Goal: Information Seeking & Learning: Learn about a topic

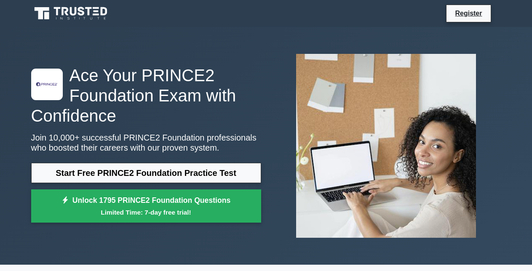
click at [462, 15] on link "Register" at bounding box center [468, 13] width 37 height 11
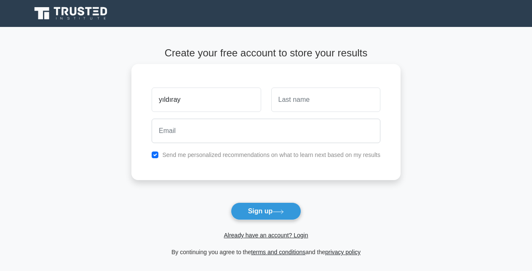
type input "yıldıray"
click at [329, 107] on input "text" at bounding box center [325, 100] width 109 height 24
type input "korkmaz"
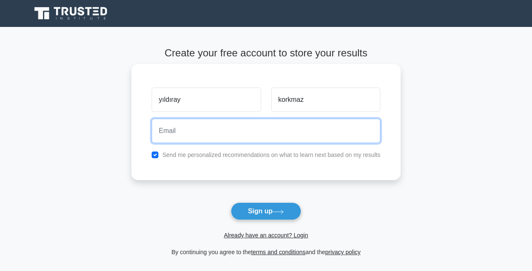
click at [203, 132] on input "email" at bounding box center [266, 131] width 229 height 24
click at [190, 130] on input "email" at bounding box center [266, 131] width 229 height 24
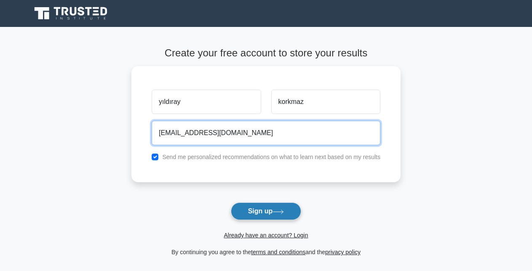
type input "yb_korkmaz@hotmail.com"
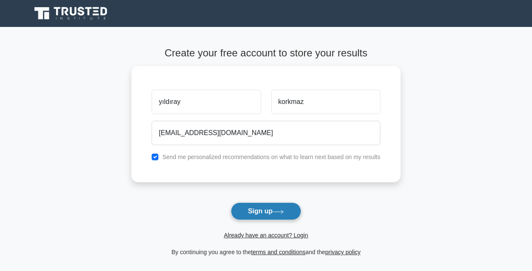
click at [265, 209] on button "Sign up" at bounding box center [266, 212] width 71 height 18
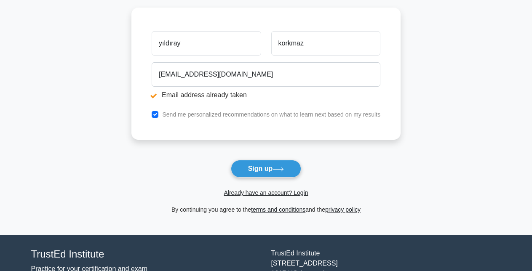
scroll to position [101, 0]
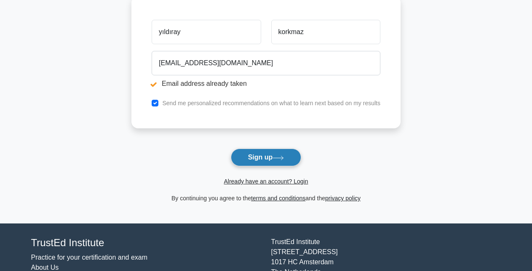
click at [284, 160] on icon at bounding box center [278, 158] width 11 height 5
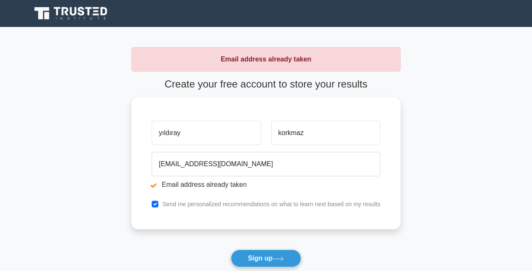
click at [443, 142] on main "Email address already taken Create your free account to store your results yıld…" at bounding box center [266, 176] width 532 height 298
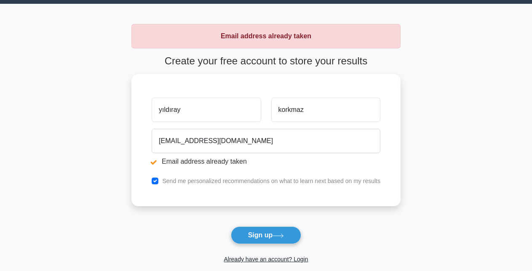
scroll to position [17, 0]
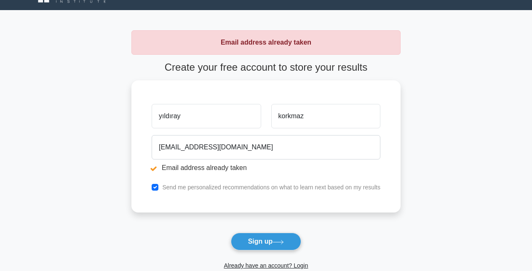
click at [103, 115] on main "Email address already taken Create your free account to store your results yıld…" at bounding box center [266, 159] width 532 height 298
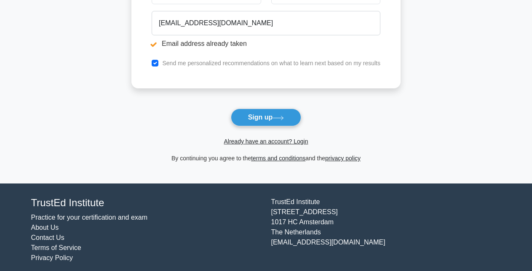
scroll to position [147, 0]
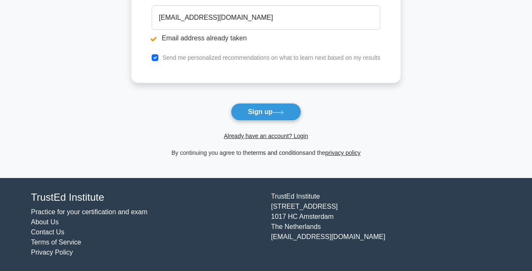
click at [259, 154] on link "terms and conditions" at bounding box center [278, 153] width 54 height 7
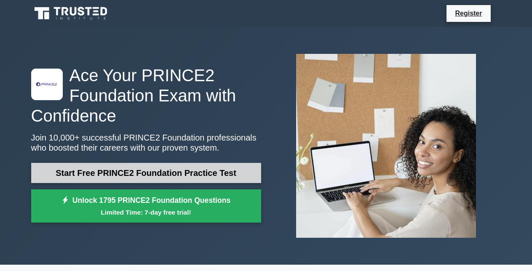
click at [201, 173] on link "Start Free PRINCE2 Foundation Practice Test" at bounding box center [146, 173] width 230 height 20
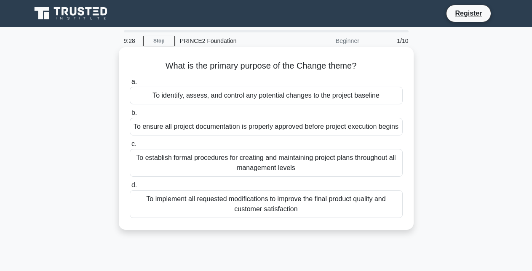
click at [362, 96] on div "To identify, assess, and control any potential changes to the project baseline" at bounding box center [266, 96] width 273 height 18
click at [130, 85] on input "a. To identify, assess, and control any potential changes to the project baseli…" at bounding box center [130, 81] width 0 height 5
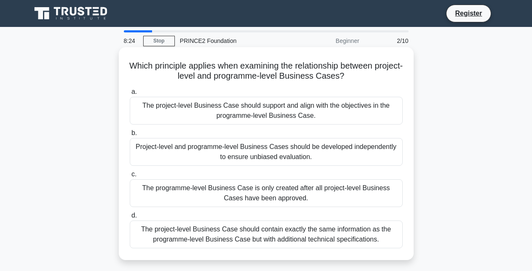
click at [372, 118] on div "The project-level Business Case should support and align with the objectives in…" at bounding box center [266, 111] width 273 height 28
click at [130, 95] on input "a. The project-level Business Case should support and align with the objectives…" at bounding box center [130, 91] width 0 height 5
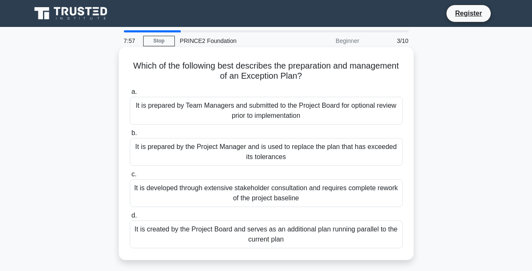
click at [365, 164] on div "It is prepared by the Project Manager and is used to replace the plan that has …" at bounding box center [266, 152] width 273 height 28
click at [130, 136] on input "b. It is prepared by the Project Manager and is used to replace the plan that h…" at bounding box center [130, 133] width 0 height 5
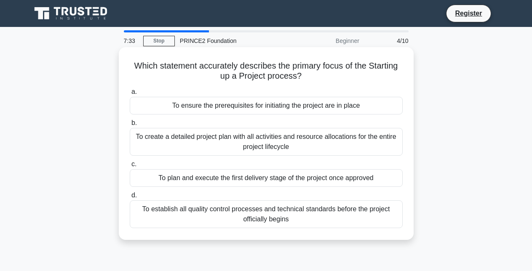
click at [377, 106] on div "To ensure the prerequisites for initiating the project are in place" at bounding box center [266, 106] width 273 height 18
click at [130, 95] on input "a. To ensure the prerequisites for initiating the project are in place" at bounding box center [130, 91] width 0 height 5
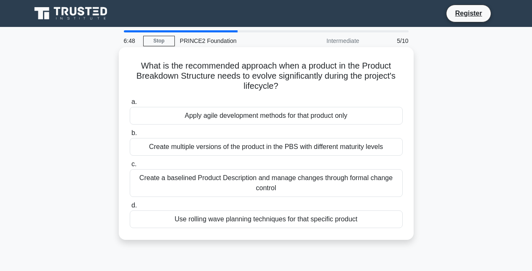
click at [390, 187] on div "Create a baselined Product Description and manage changes through formal change…" at bounding box center [266, 183] width 273 height 28
click at [130, 167] on input "c. Create a baselined Product Description and manage changes through formal cha…" at bounding box center [130, 164] width 0 height 5
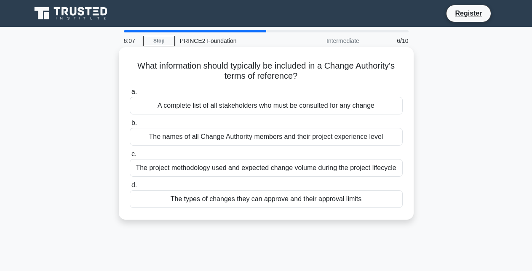
click at [356, 202] on div "The types of changes they can approve and their approval limits" at bounding box center [266, 199] width 273 height 18
click at [130, 188] on input "d. The types of changes they can approve and their approval limits" at bounding box center [130, 185] width 0 height 5
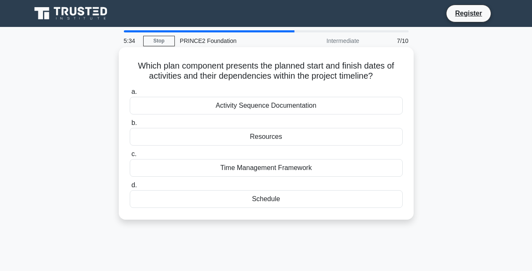
click at [343, 172] on div "Time Management Framework" at bounding box center [266, 168] width 273 height 18
click at [130, 157] on input "c. Time Management Framework" at bounding box center [130, 154] width 0 height 5
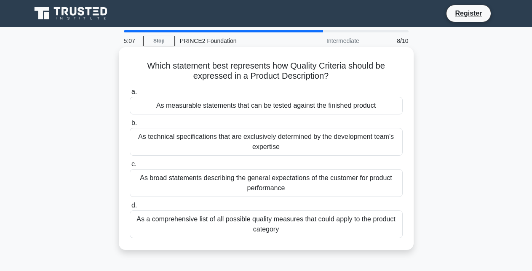
click at [382, 109] on div "As measurable statements that can be tested against the finished product" at bounding box center [266, 106] width 273 height 18
click at [130, 95] on input "a. As measurable statements that can be tested against the finished product" at bounding box center [130, 91] width 0 height 5
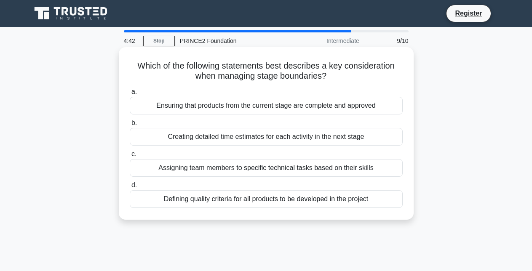
click at [371, 108] on div "Ensuring that products from the current stage are complete and approved" at bounding box center [266, 106] width 273 height 18
click at [130, 95] on input "a. Ensuring that products from the current stage are complete and approved" at bounding box center [130, 91] width 0 height 5
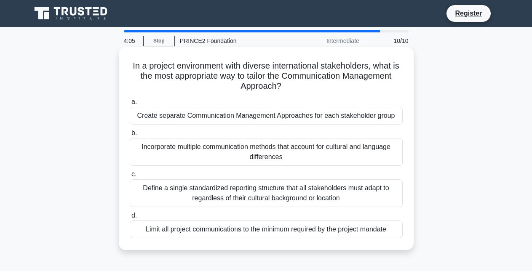
click at [365, 158] on div "Incorporate multiple communication methods that account for cultural and langua…" at bounding box center [266, 152] width 273 height 28
click at [130, 136] on input "b. Incorporate multiple communication methods that account for cultural and lan…" at bounding box center [130, 133] width 0 height 5
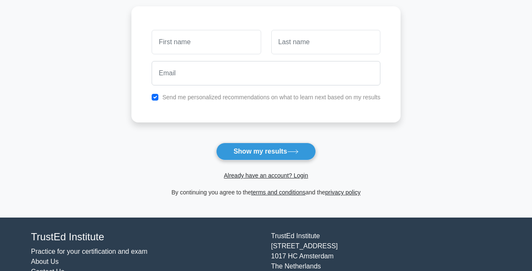
scroll to position [118, 0]
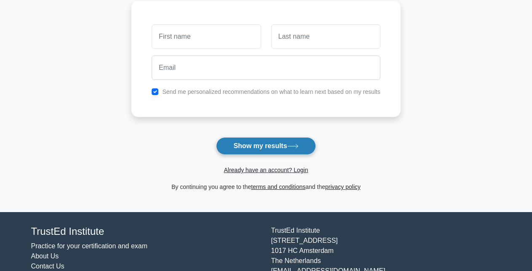
click at [281, 146] on button "Show my results" at bounding box center [265, 146] width 99 height 18
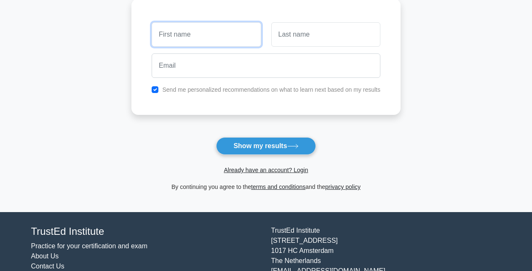
click at [182, 29] on input "text" at bounding box center [206, 34] width 109 height 24
type input "yıldıray"
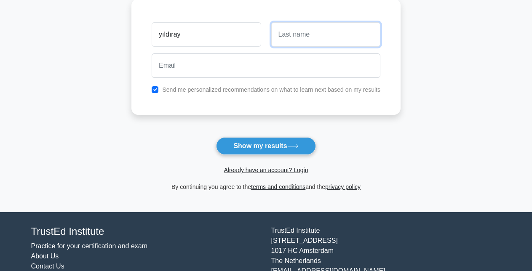
click at [286, 34] on input "text" at bounding box center [325, 34] width 109 height 24
type input "korkmaz"
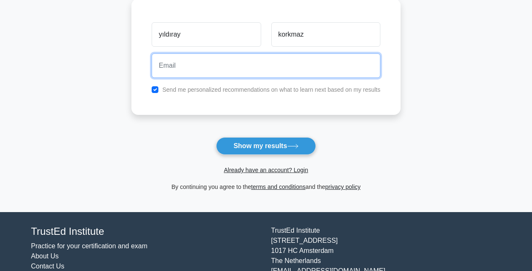
click at [233, 70] on input "email" at bounding box center [266, 65] width 229 height 24
type input "[EMAIL_ADDRESS][DOMAIN_NAME]"
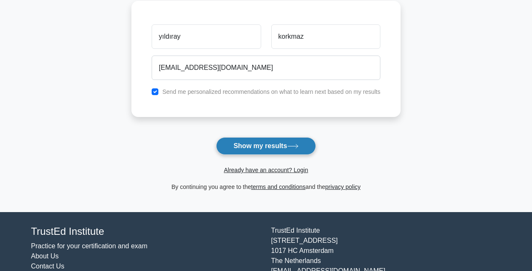
click at [253, 149] on button "Show my results" at bounding box center [265, 146] width 99 height 18
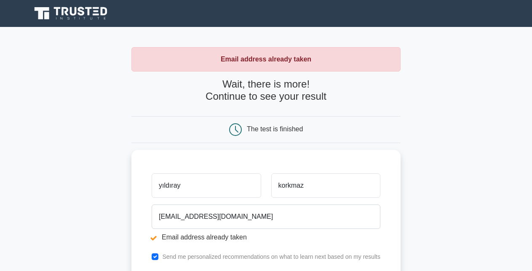
click at [429, 153] on main "Email address already taken Wait, there is more! Continue to see your result Th…" at bounding box center [266, 202] width 532 height 350
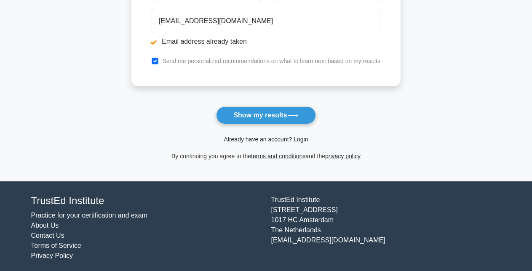
scroll to position [200, 0]
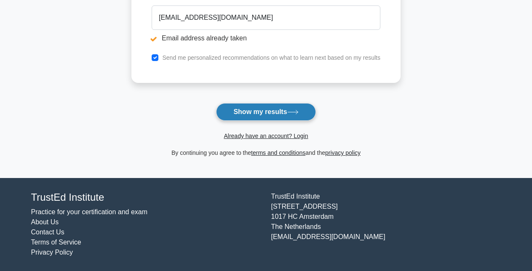
click at [283, 110] on button "Show my results" at bounding box center [265, 112] width 99 height 18
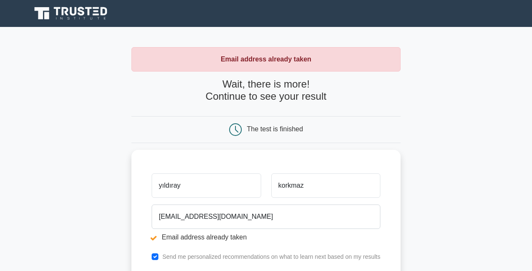
click at [420, 184] on main "Email address already taken Wait, there is more! Continue to see your result Th…" at bounding box center [266, 202] width 532 height 350
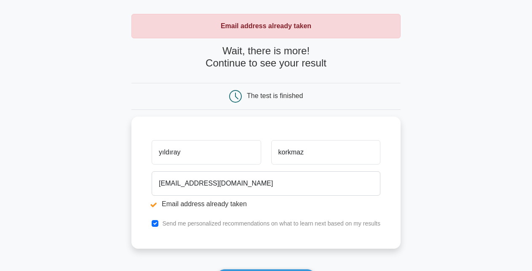
scroll to position [34, 0]
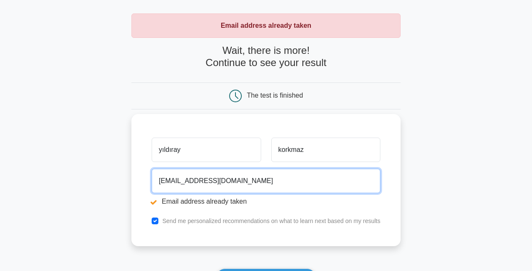
click at [171, 182] on input "yb_korkmaz@hotmail.com" at bounding box center [266, 181] width 229 height 24
click at [194, 183] on input "yb.korkmaz@hotmail.com" at bounding box center [266, 181] width 229 height 24
click at [208, 181] on input "yb.korkmaz58@hotmail.com" at bounding box center [266, 181] width 229 height 24
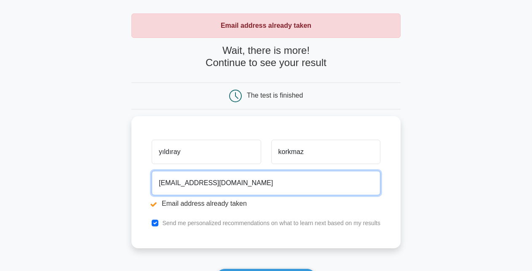
type input "yb.korkmaz58@gmail.com"
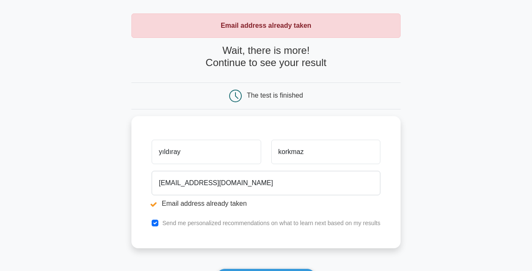
click at [428, 179] on main "Email address already taken Wait, there is more! Continue to see your result Th…" at bounding box center [266, 168] width 532 height 350
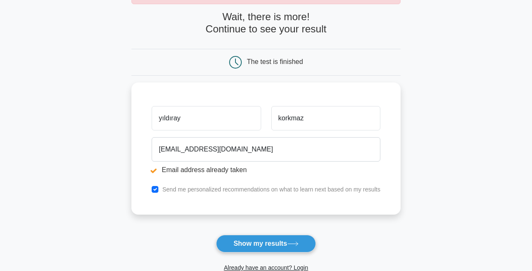
scroll to position [84, 0]
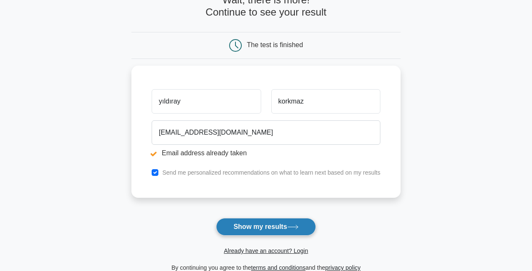
click at [294, 226] on icon at bounding box center [292, 227] width 11 height 5
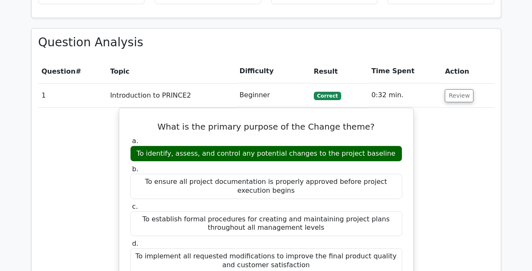
scroll to position [640, 0]
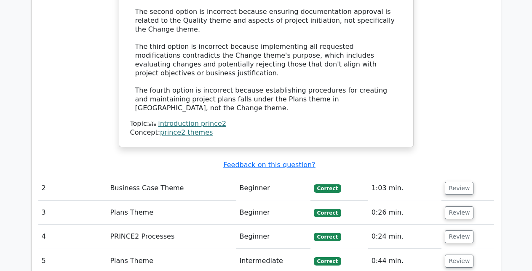
scroll to position [1045, 0]
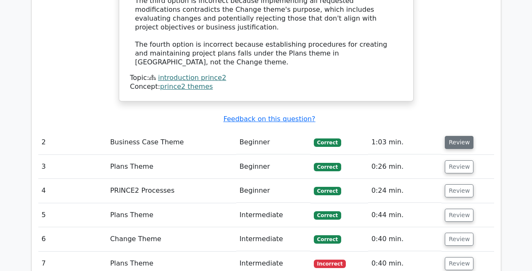
click at [459, 136] on button "Review" at bounding box center [459, 142] width 29 height 13
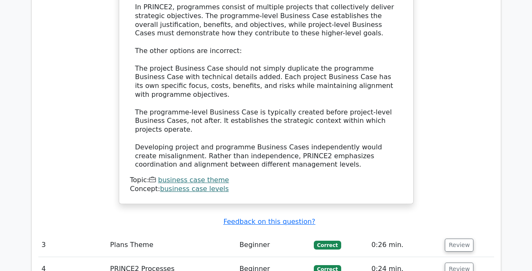
scroll to position [1466, 0]
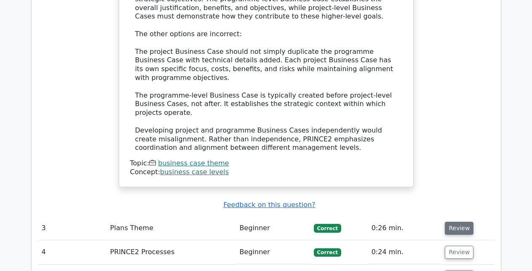
click at [453, 222] on button "Review" at bounding box center [459, 228] width 29 height 13
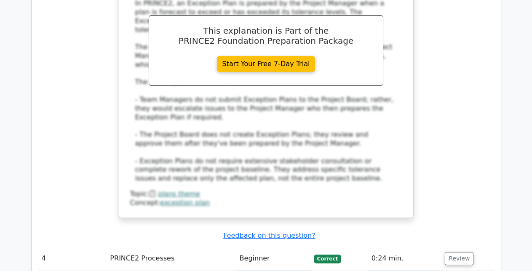
scroll to position [1938, 0]
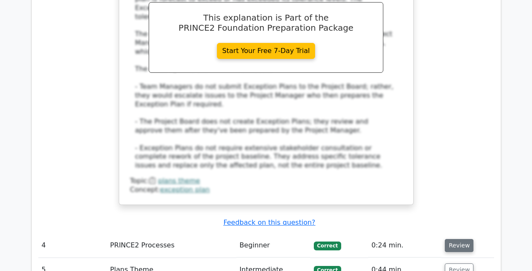
click at [457, 239] on button "Review" at bounding box center [459, 245] width 29 height 13
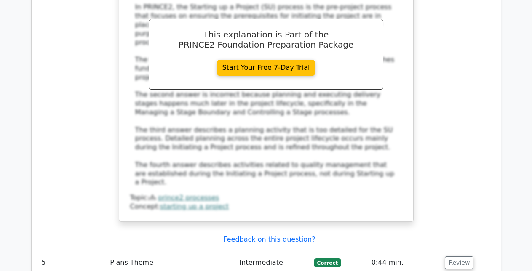
scroll to position [2409, 0]
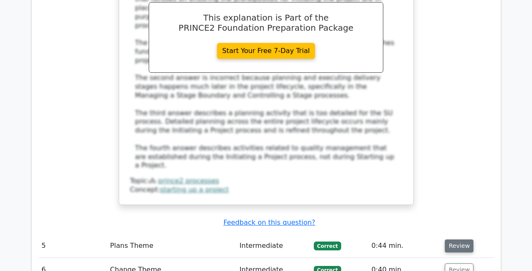
click at [448, 240] on button "Review" at bounding box center [459, 246] width 29 height 13
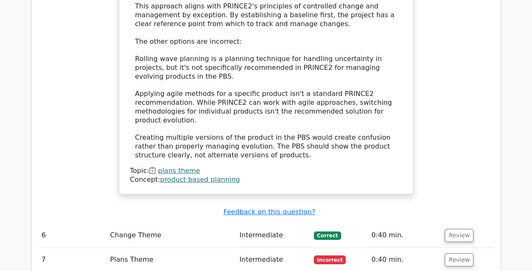
scroll to position [2932, 0]
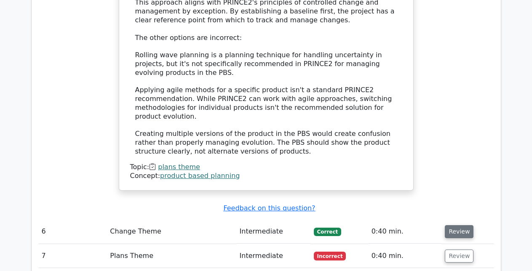
click at [457, 225] on button "Review" at bounding box center [459, 231] width 29 height 13
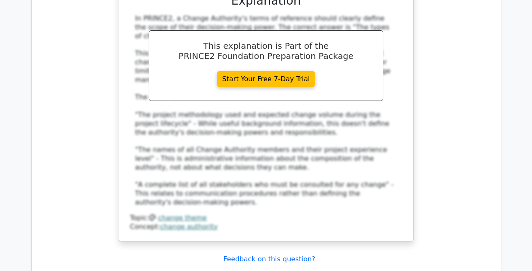
scroll to position [3370, 0]
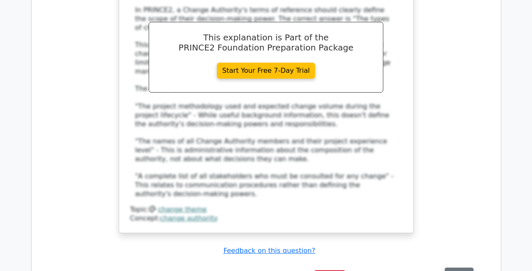
click at [449, 268] on button "Review" at bounding box center [459, 274] width 29 height 13
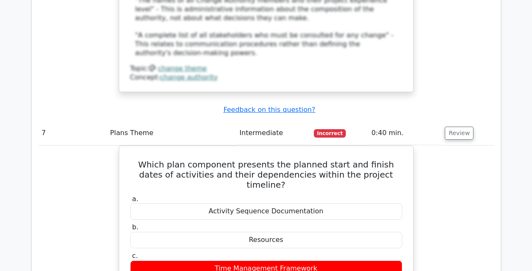
scroll to position [3504, 0]
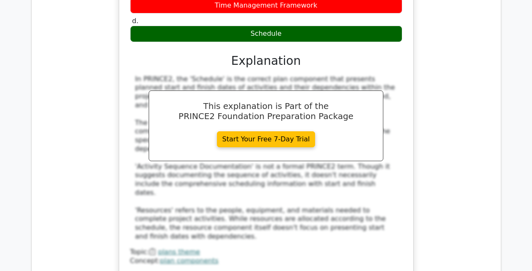
scroll to position [3791, 0]
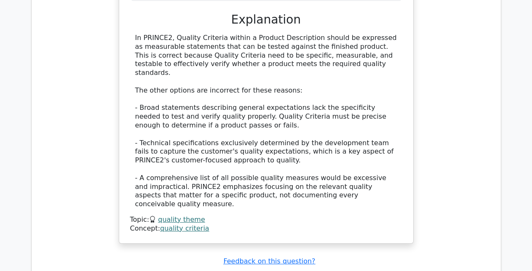
scroll to position [4279, 0]
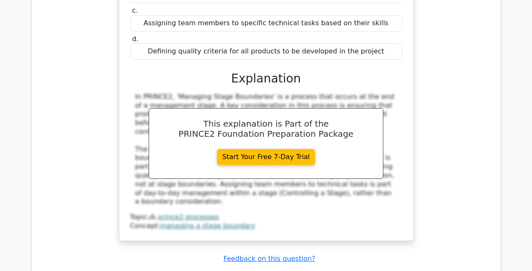
scroll to position [4667, 0]
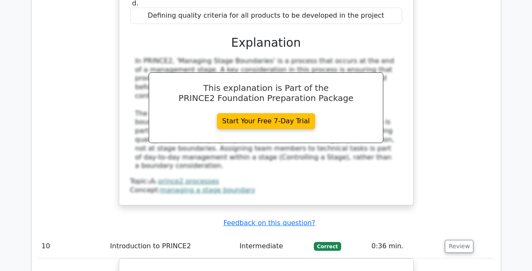
scroll to position [4718, 0]
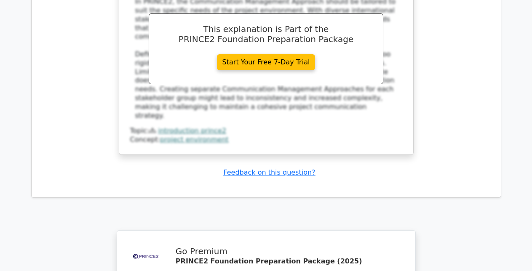
scroll to position [5206, 0]
